Goal: Find specific page/section: Find specific page/section

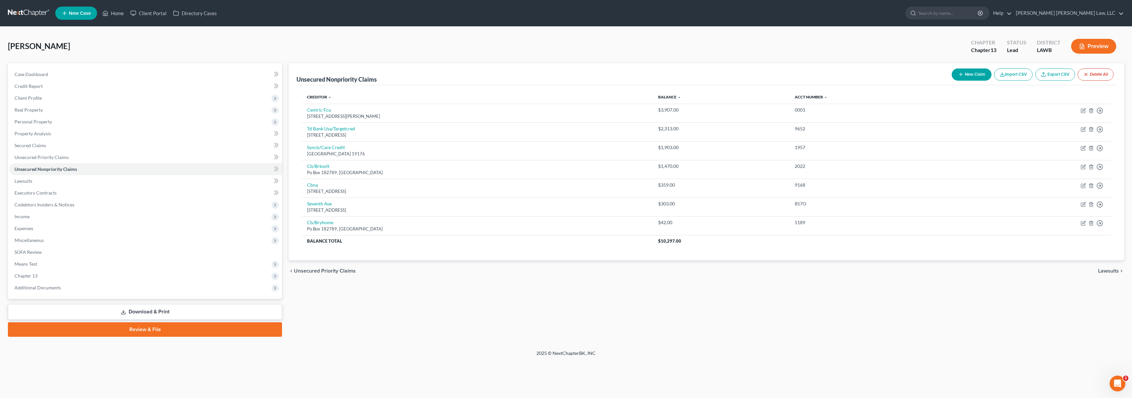
click at [37, 14] on link at bounding box center [29, 13] width 42 height 12
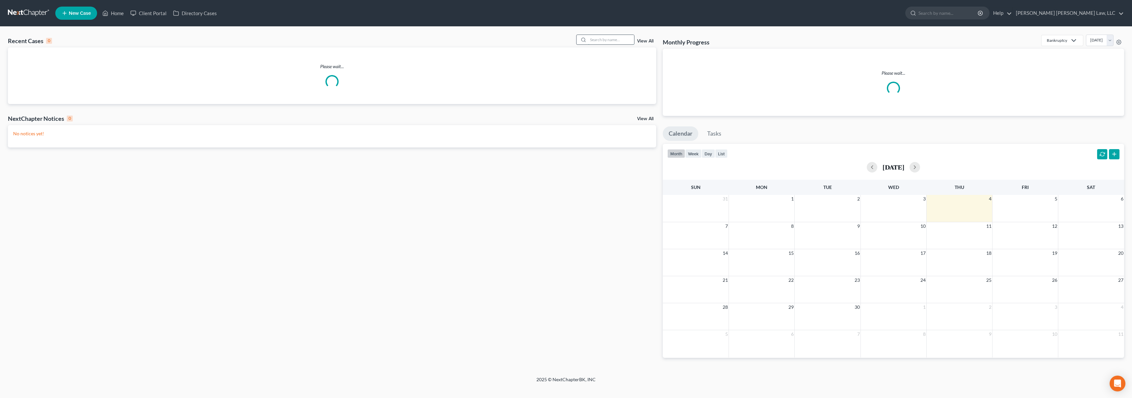
click at [608, 41] on input "search" at bounding box center [611, 40] width 46 height 10
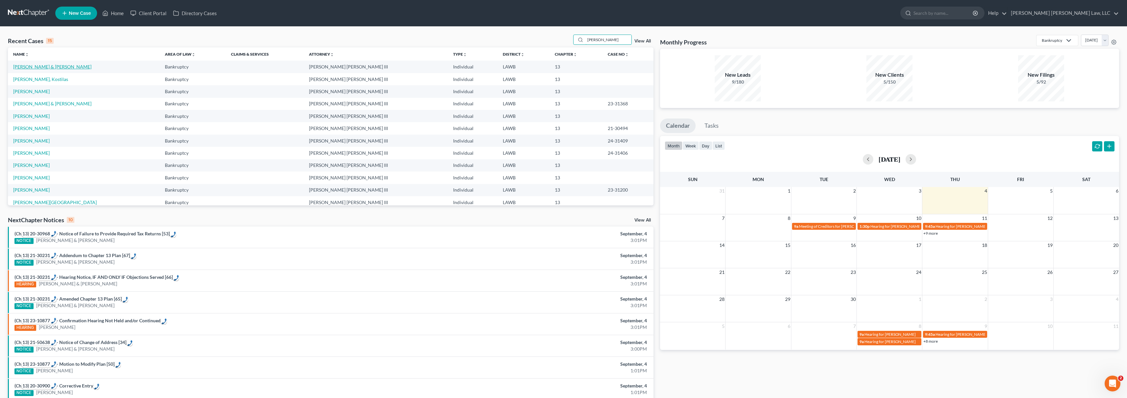
type input "[PERSON_NAME]"
click at [41, 65] on link "[PERSON_NAME] & [PERSON_NAME]" at bounding box center [52, 67] width 78 height 6
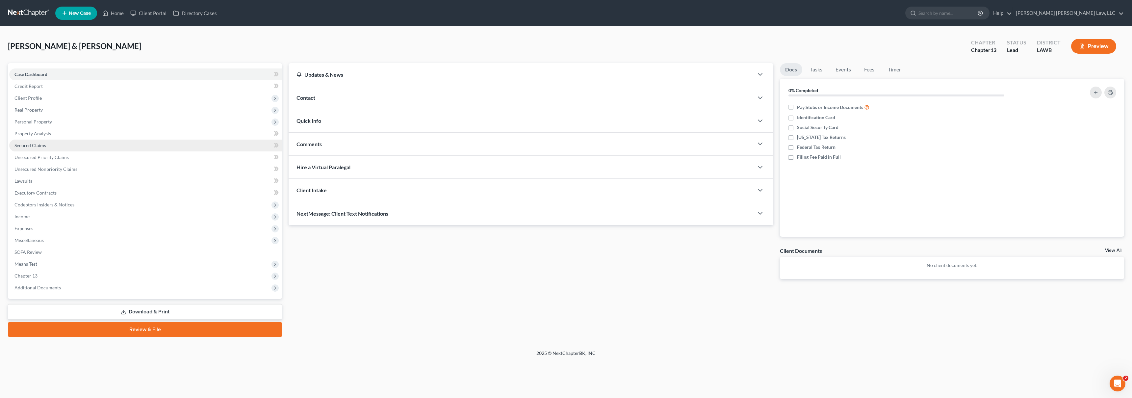
click at [29, 146] on span "Secured Claims" at bounding box center [30, 146] width 32 height 6
